Goal: Information Seeking & Learning: Learn about a topic

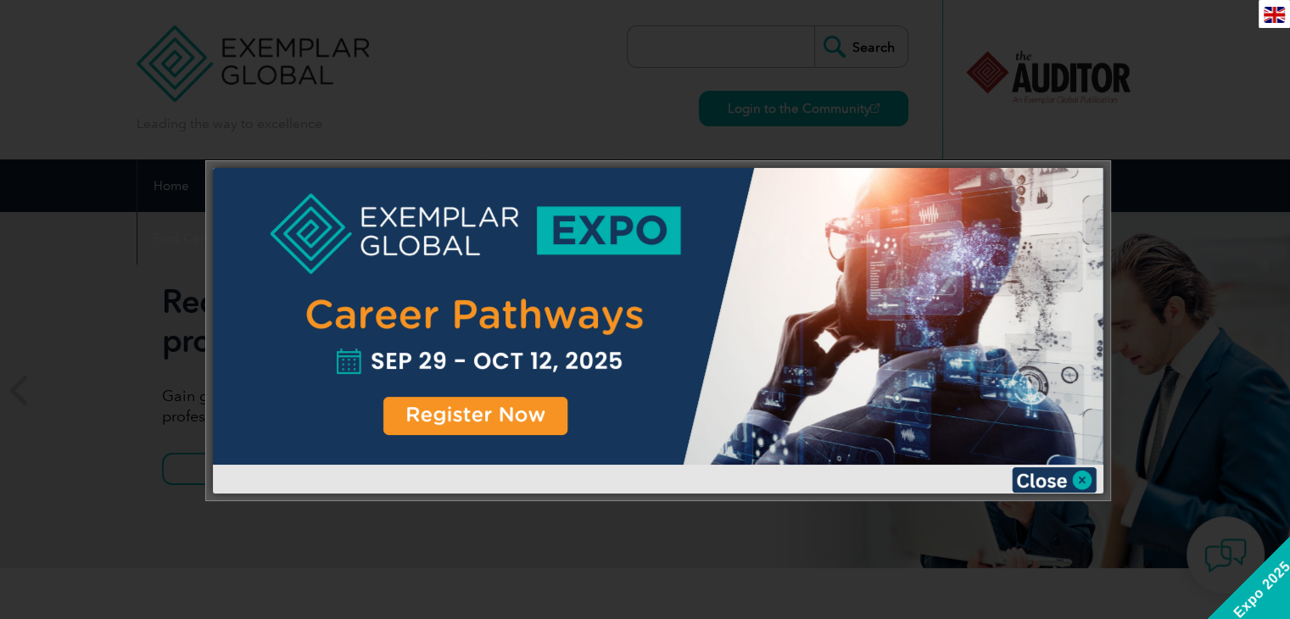
click at [601, 47] on div at bounding box center [645, 309] width 1290 height 619
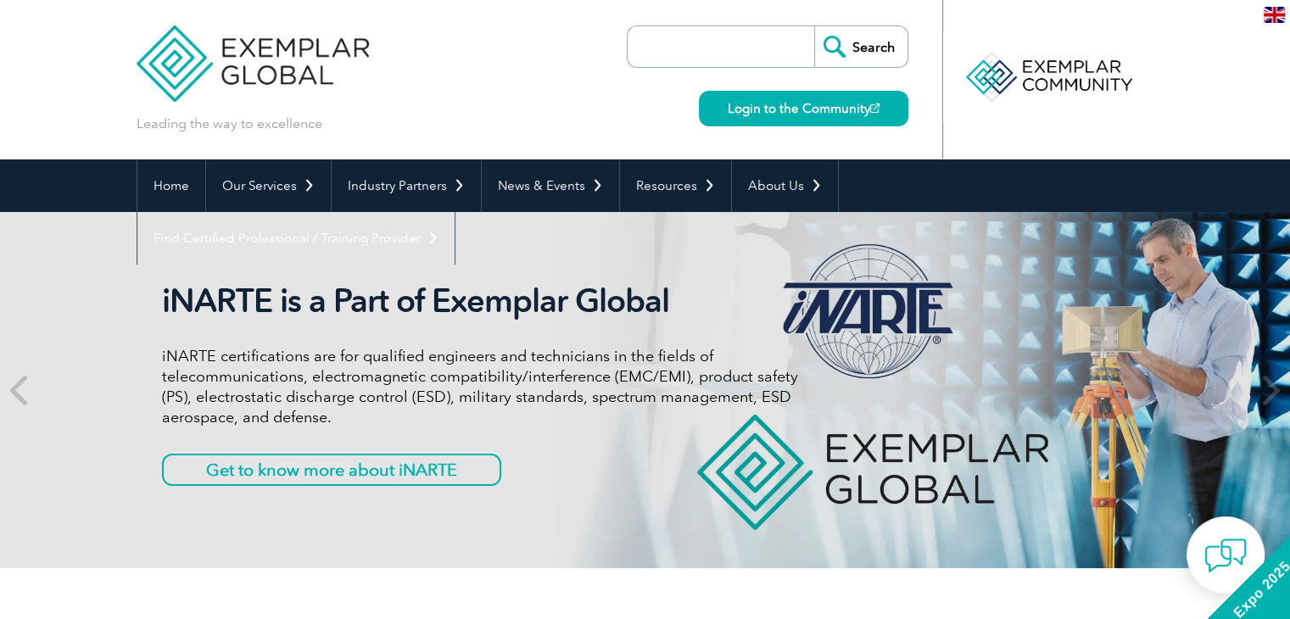
click at [746, 58] on input "search" at bounding box center [725, 46] width 178 height 41
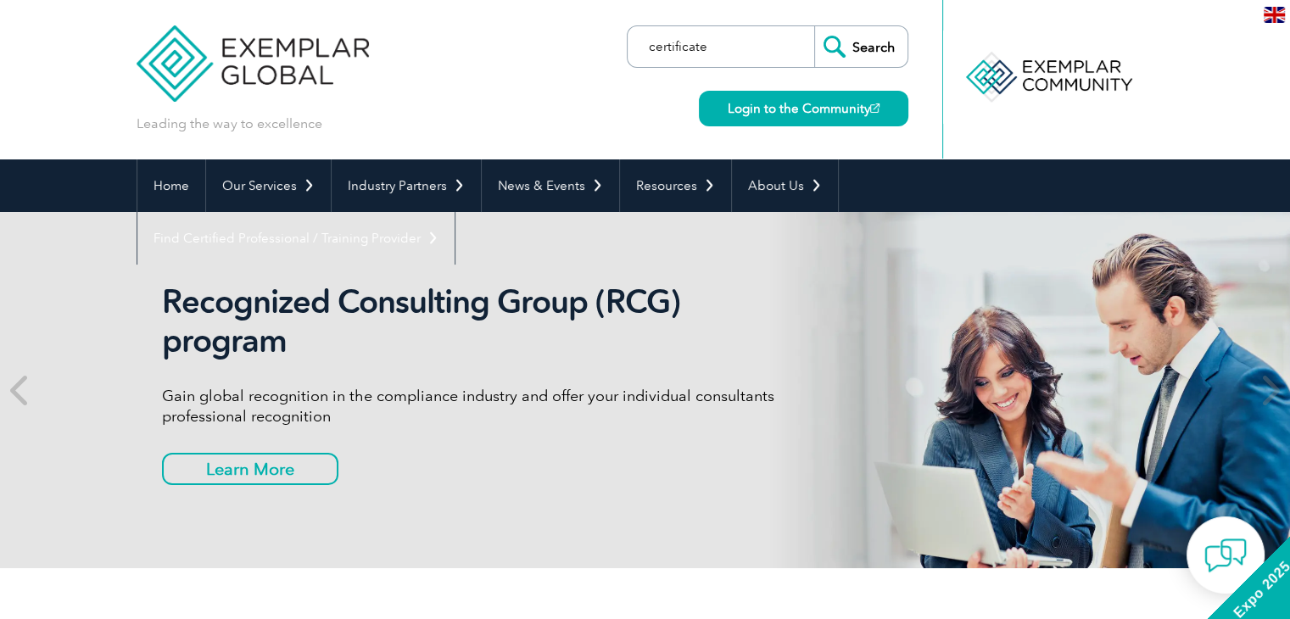
type input "certificate"
click at [814, 26] on input "Search" at bounding box center [860, 46] width 93 height 41
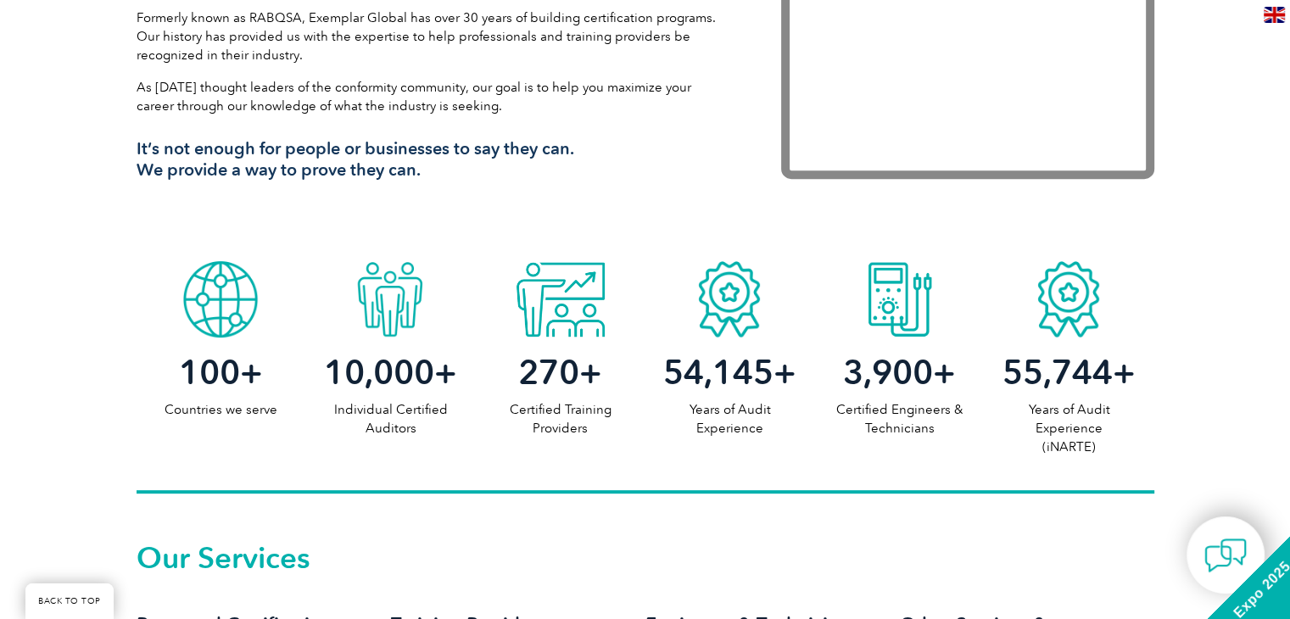
scroll to position [1103, 0]
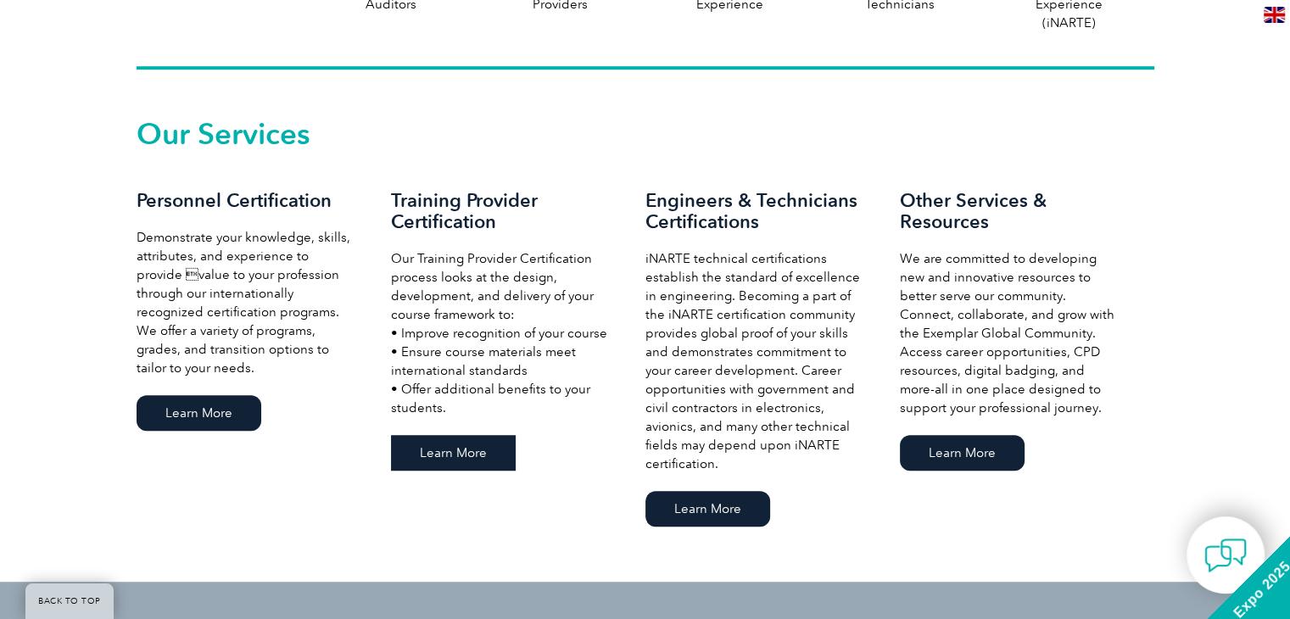
click at [449, 462] on link "Learn More" at bounding box center [453, 453] width 125 height 36
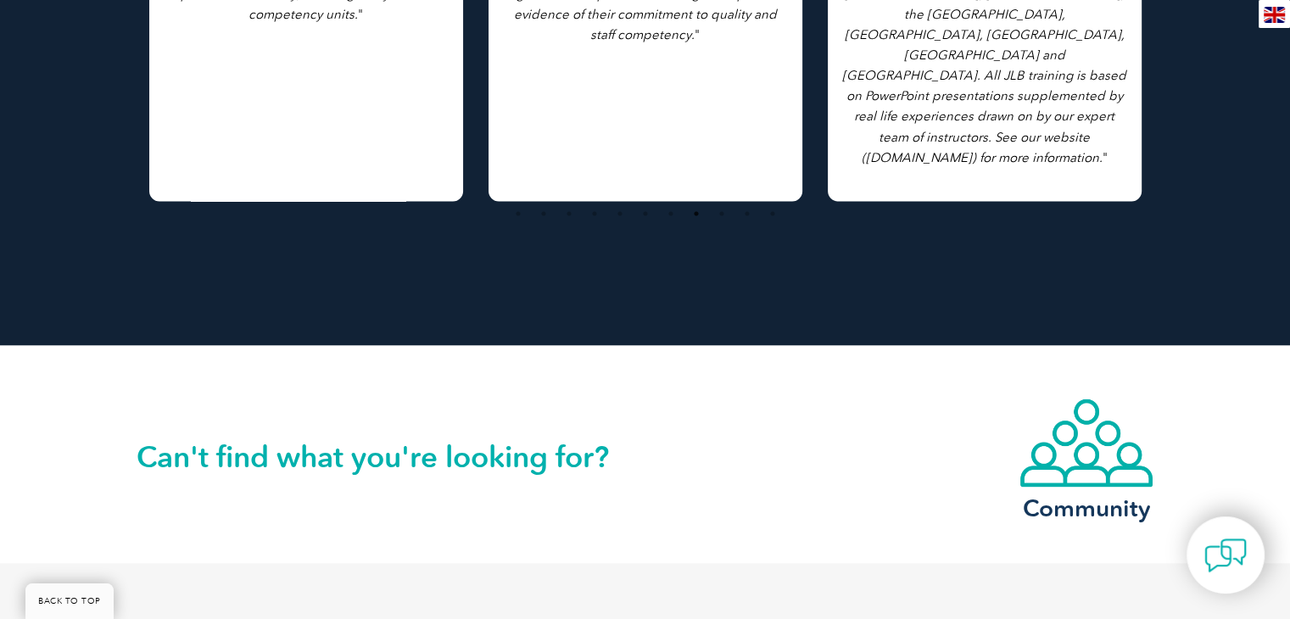
scroll to position [3308, 0]
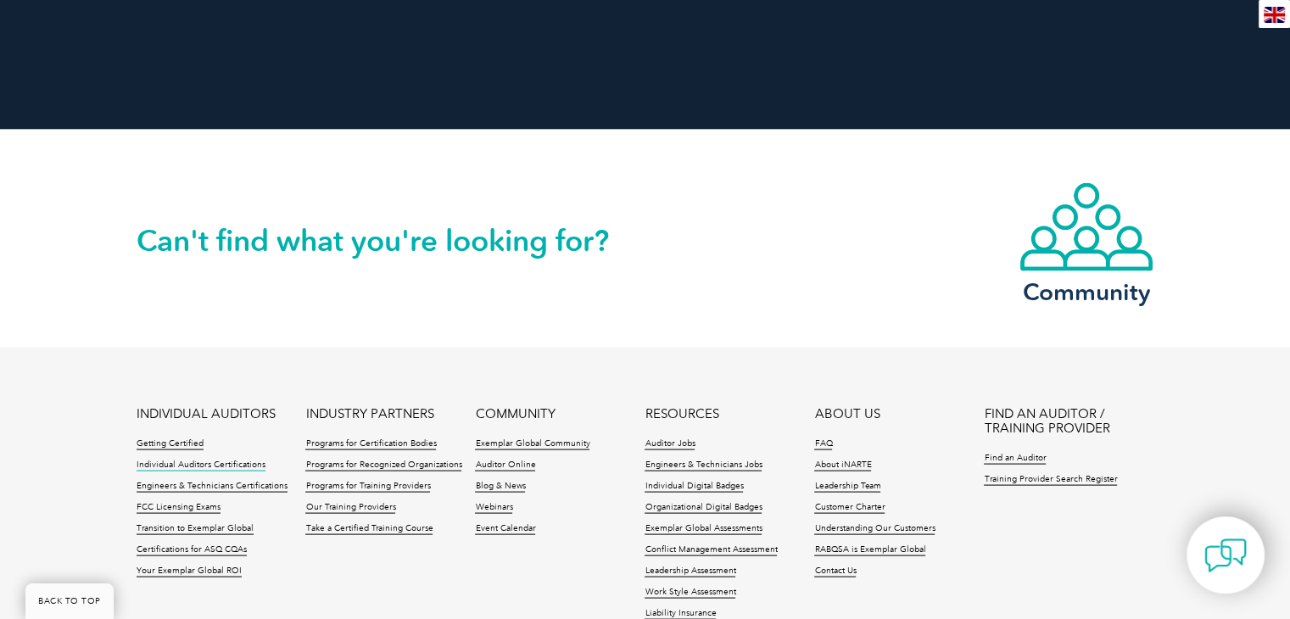
click at [225, 460] on link "Individual Auditors Certifications" at bounding box center [201, 466] width 129 height 12
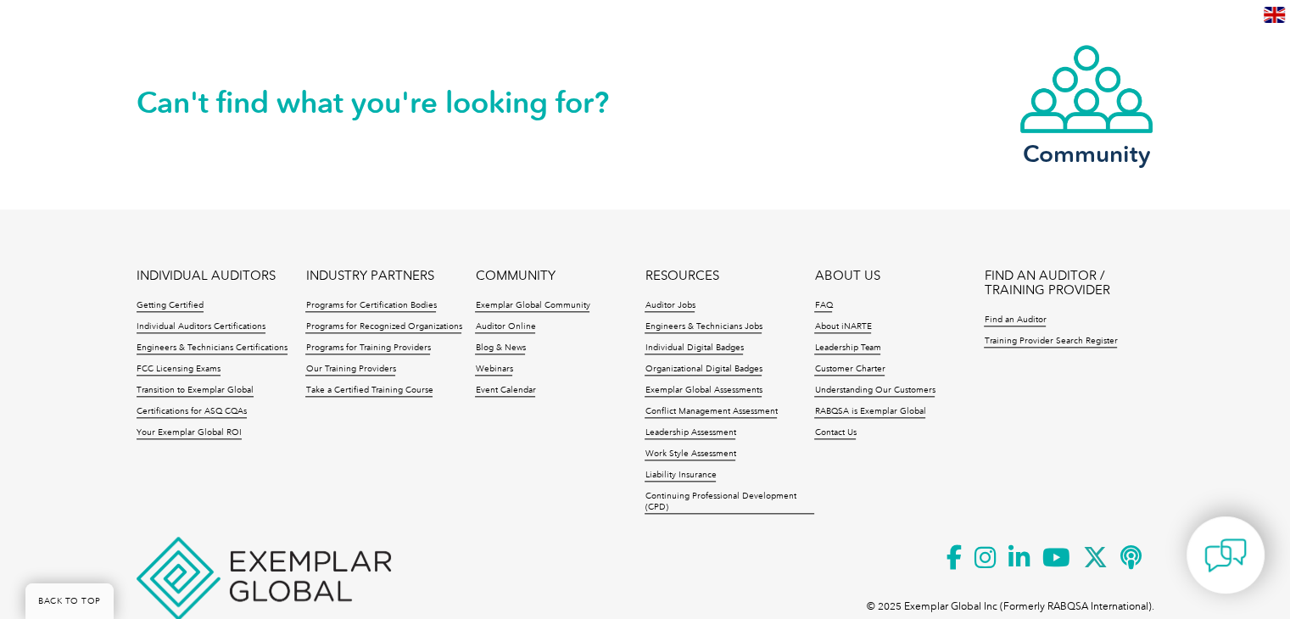
scroll to position [1781, 0]
